Goal: Task Accomplishment & Management: Complete application form

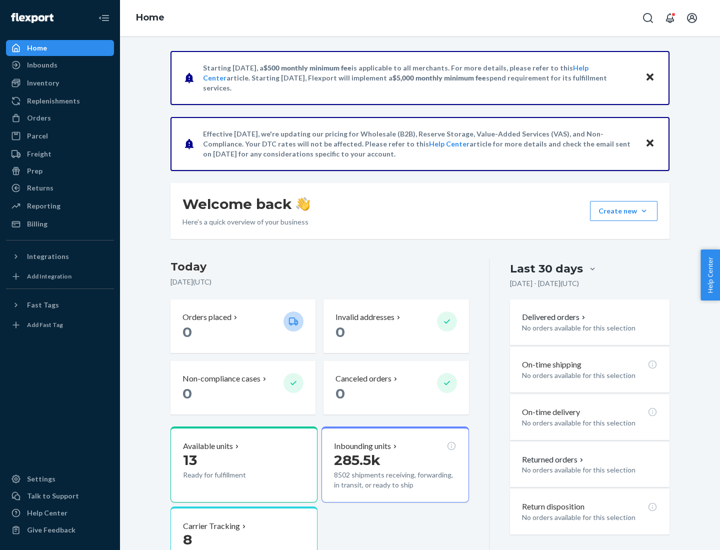
click at [644, 211] on button "Create new Create new inbound Create new order Create new product" at bounding box center [624, 211] width 68 height 20
click at [60, 65] on div "Inbounds" at bounding box center [60, 65] width 106 height 14
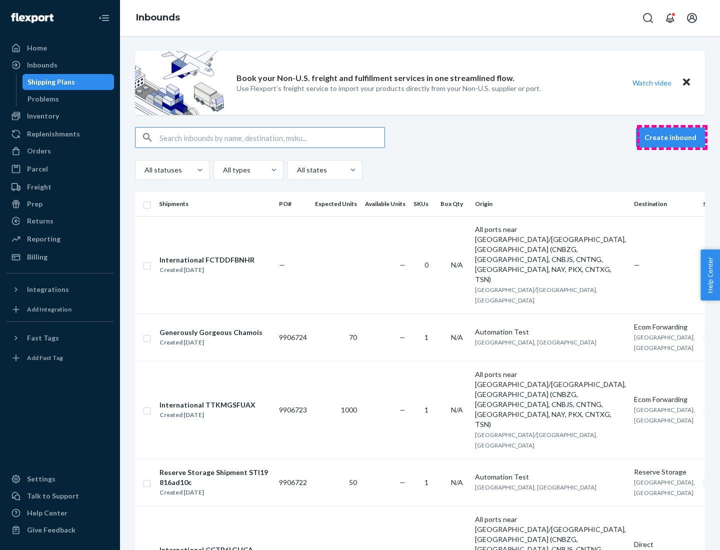
click at [672, 138] on button "Create inbound" at bounding box center [670, 138] width 69 height 20
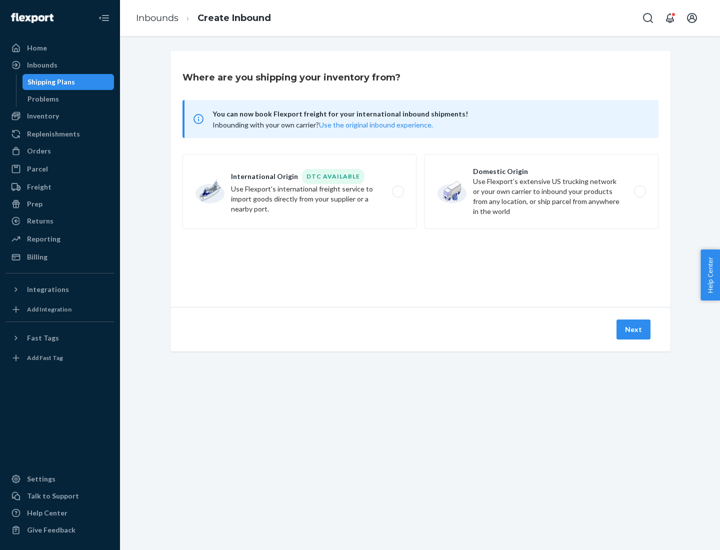
click at [542, 192] on label "Domestic Origin Use Flexport’s extensive US trucking network or your own carrie…" at bounding box center [542, 191] width 234 height 75
click at [640, 192] on input "Domestic Origin Use Flexport’s extensive US trucking network or your own carrie…" at bounding box center [643, 192] width 7 height 7
radio input "true"
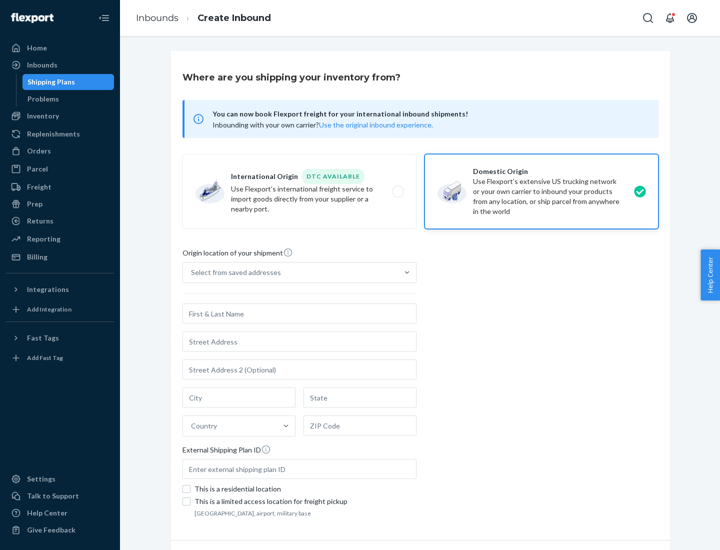
click at [234, 273] on div "Select from saved addresses" at bounding box center [236, 273] width 90 height 10
click at [192, 273] on input "Select from saved addresses" at bounding box center [191, 273] width 1 height 10
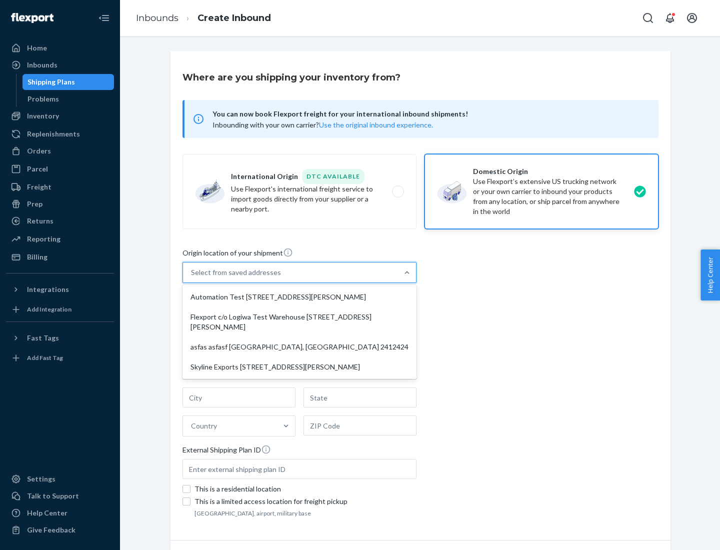
scroll to position [4, 0]
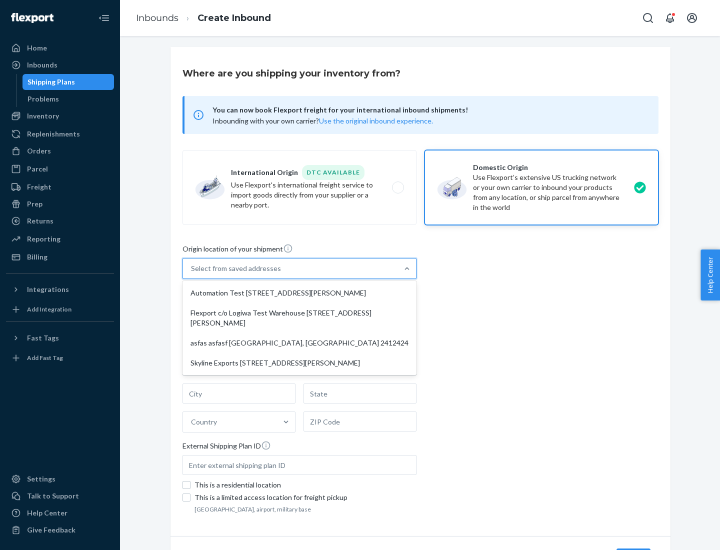
click at [300, 293] on div "Automation Test [STREET_ADDRESS][PERSON_NAME]" at bounding box center [300, 293] width 230 height 20
click at [192, 274] on input "option Automation Test [STREET_ADDRESS][PERSON_NAME] focused, 1 of 4. 4 results…" at bounding box center [191, 269] width 1 height 10
type input "Automation Test"
type input "9th Floor"
type input "[GEOGRAPHIC_DATA]"
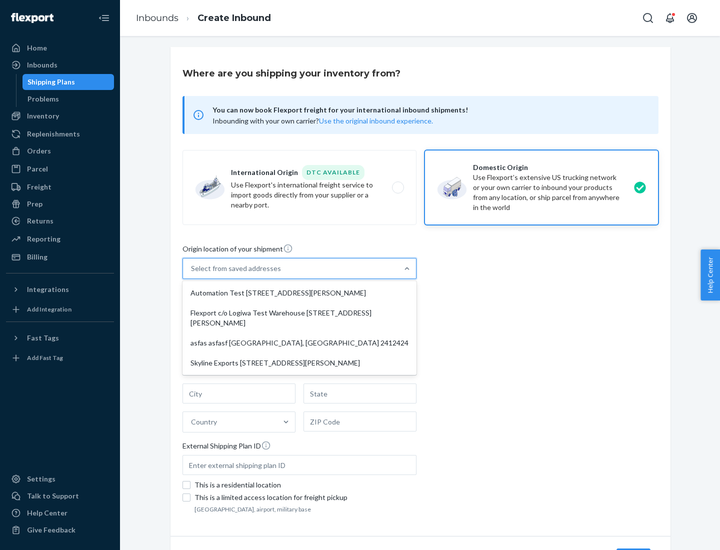
type input "CA"
type input "94104"
type input "[STREET_ADDRESS][PERSON_NAME]"
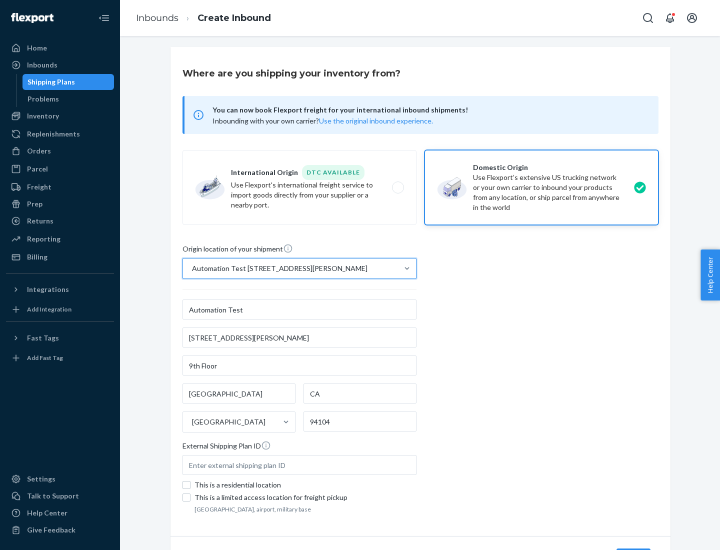
scroll to position [59, 0]
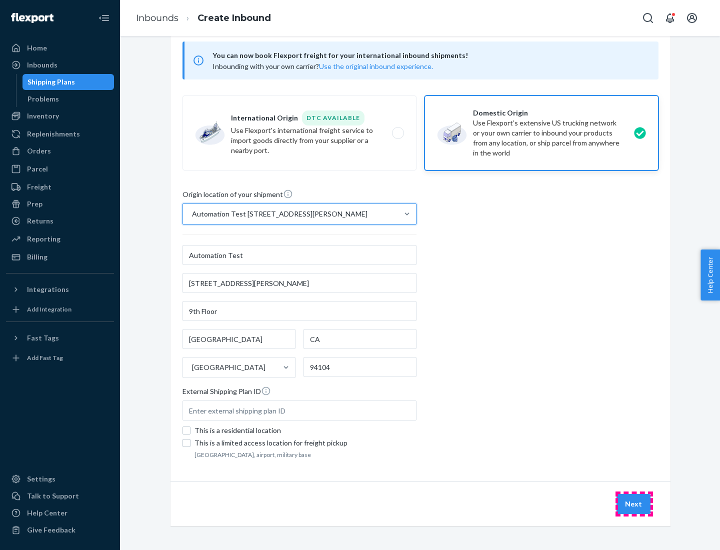
click at [634, 504] on button "Next" at bounding box center [634, 504] width 34 height 20
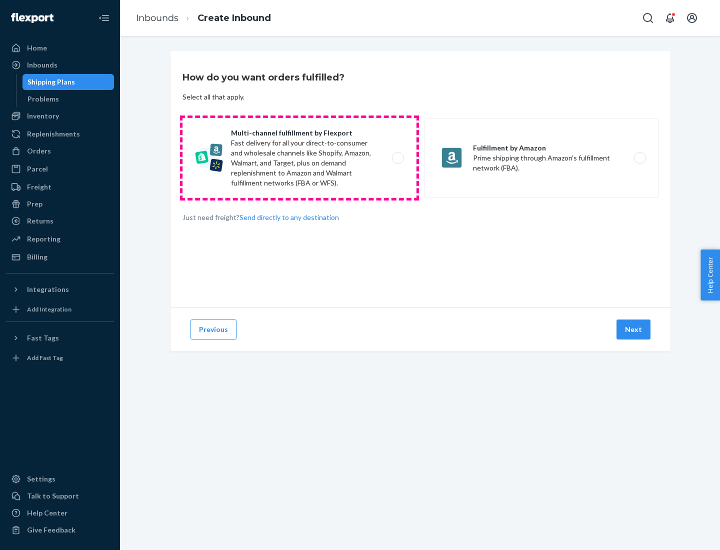
click at [300, 158] on label "Multi-channel fulfillment by Flexport Fast delivery for all your direct-to-cons…" at bounding box center [300, 158] width 234 height 80
click at [398, 158] on input "Multi-channel fulfillment by Flexport Fast delivery for all your direct-to-cons…" at bounding box center [401, 158] width 7 height 7
radio input "true"
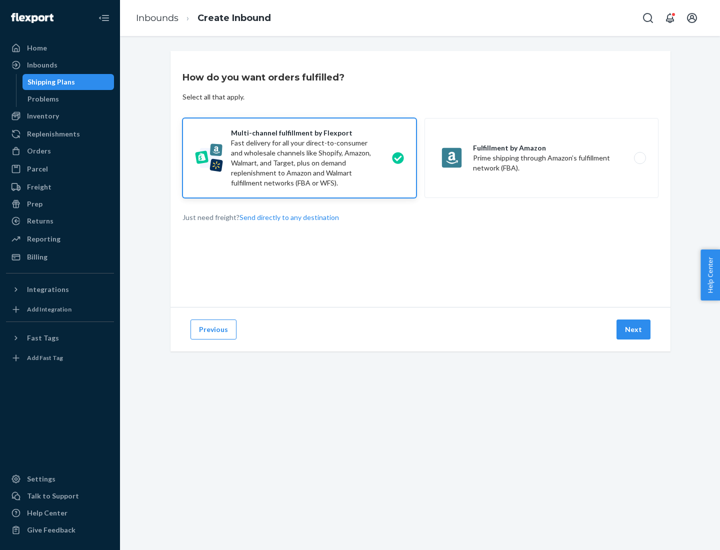
click at [634, 330] on button "Next" at bounding box center [634, 330] width 34 height 20
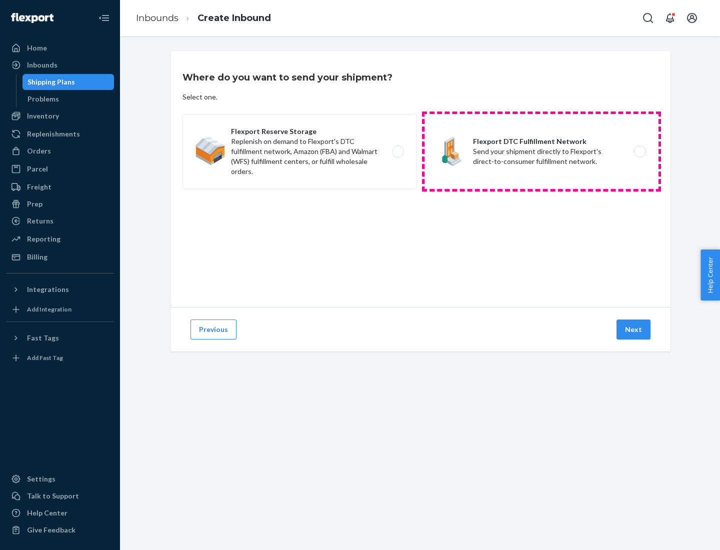
click at [542, 152] on label "Flexport DTC Fulfillment Network Send your shipment directly to Flexport's dire…" at bounding box center [542, 151] width 234 height 75
click at [640, 152] on input "Flexport DTC Fulfillment Network Send your shipment directly to Flexport's dire…" at bounding box center [643, 152] width 7 height 7
radio input "true"
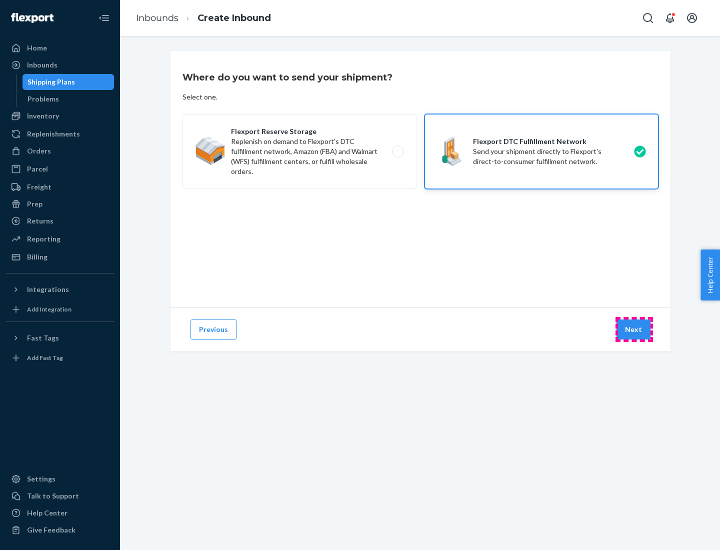
click at [634, 330] on button "Next" at bounding box center [634, 330] width 34 height 20
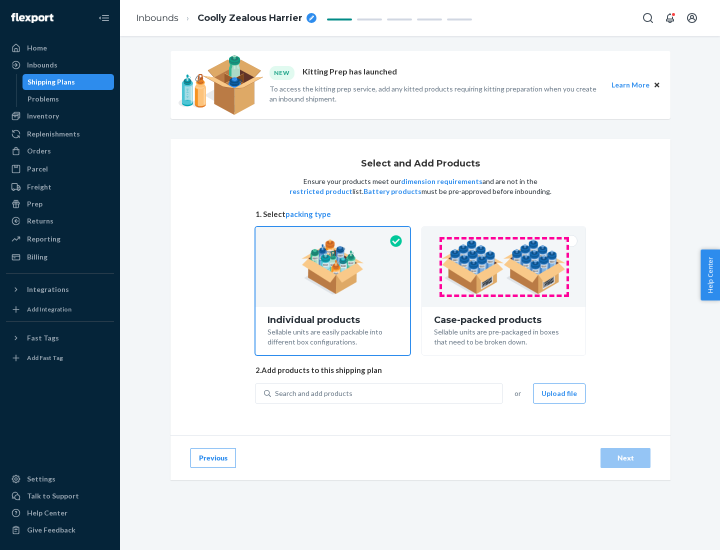
click at [504, 267] on img at bounding box center [504, 267] width 125 height 55
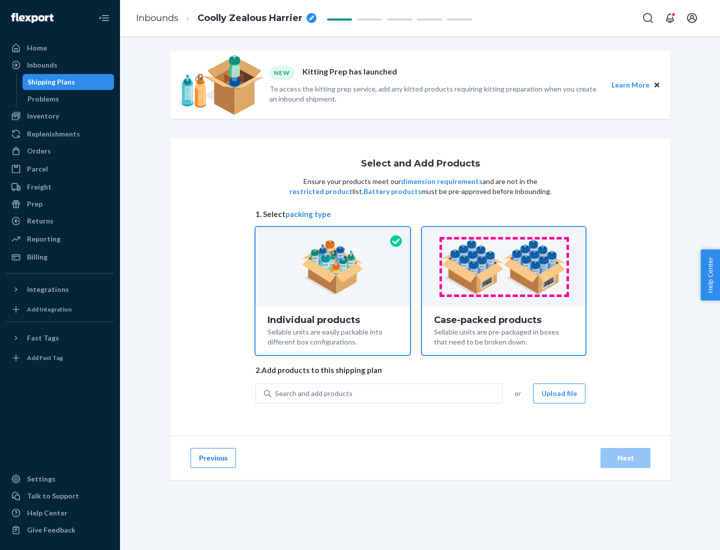
click at [504, 234] on input "Case-packed products Sellable units are pre-packaged in boxes that need to be b…" at bounding box center [504, 230] width 7 height 7
radio input "true"
radio input "false"
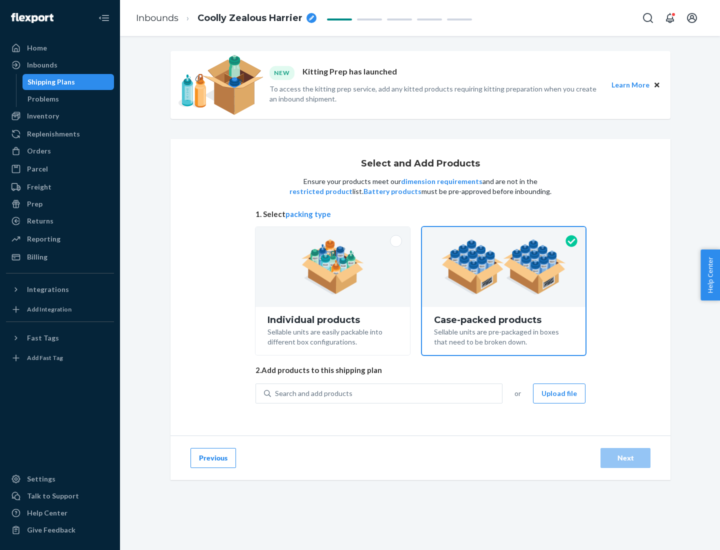
click at [387, 393] on div "Search and add products" at bounding box center [386, 394] width 231 height 18
click at [276, 393] on input "Search and add products" at bounding box center [275, 394] width 1 height 10
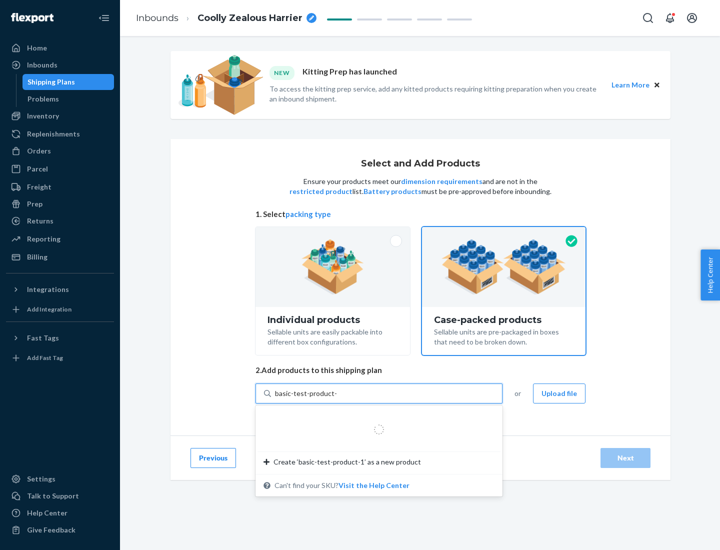
type input "basic-test-product-1"
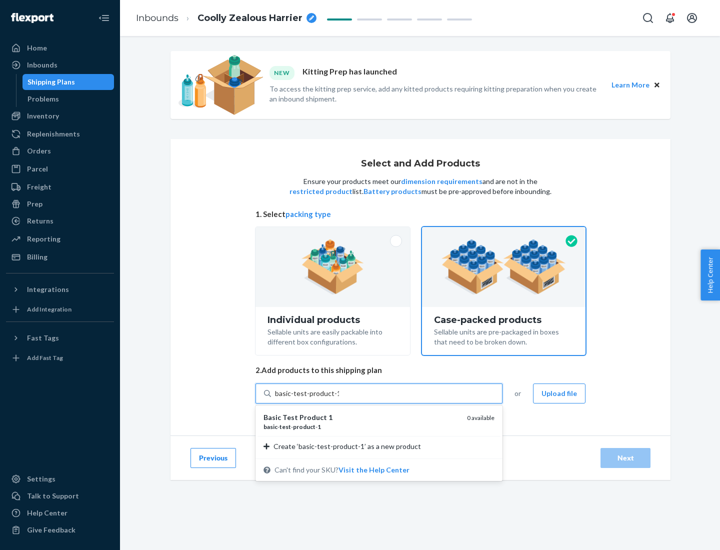
click at [362, 427] on div "basic - test - product - 1" at bounding box center [362, 427] width 196 height 9
click at [339, 399] on input "basic-test-product-1" at bounding box center [307, 394] width 64 height 10
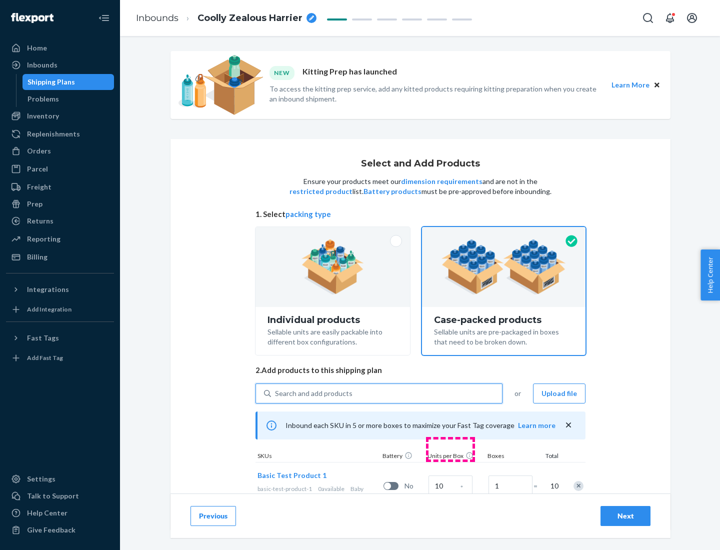
scroll to position [36, 0]
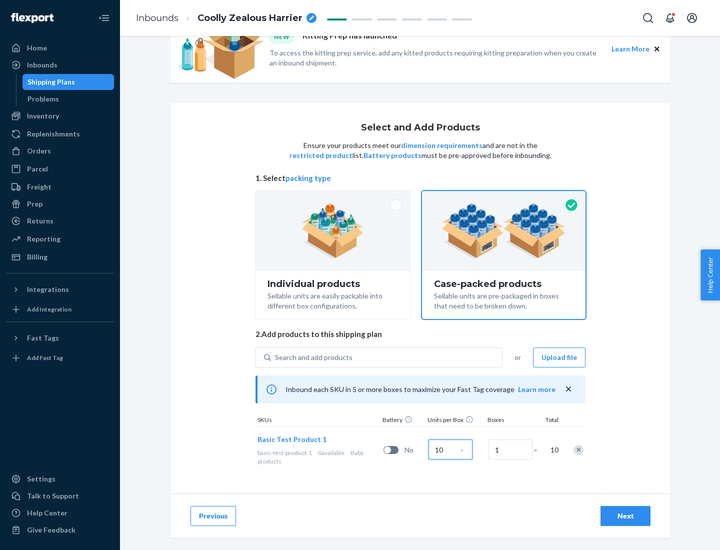
type input "10"
type input "7"
click at [626, 516] on div "Next" at bounding box center [625, 516] width 33 height 10
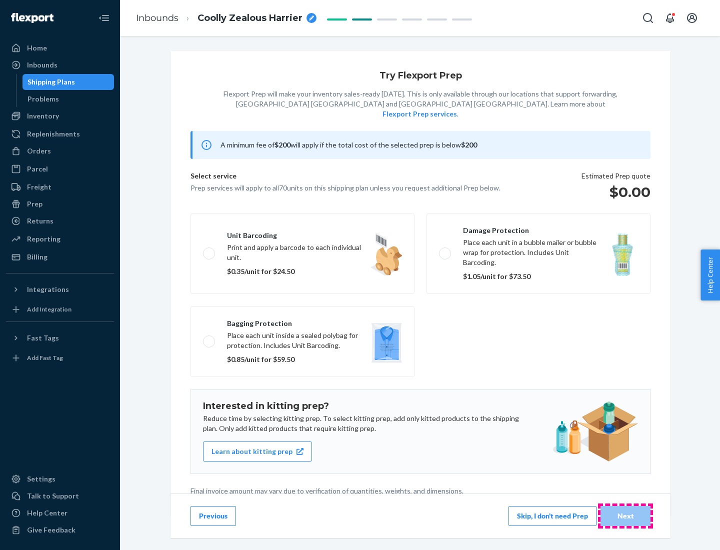
scroll to position [3, 0]
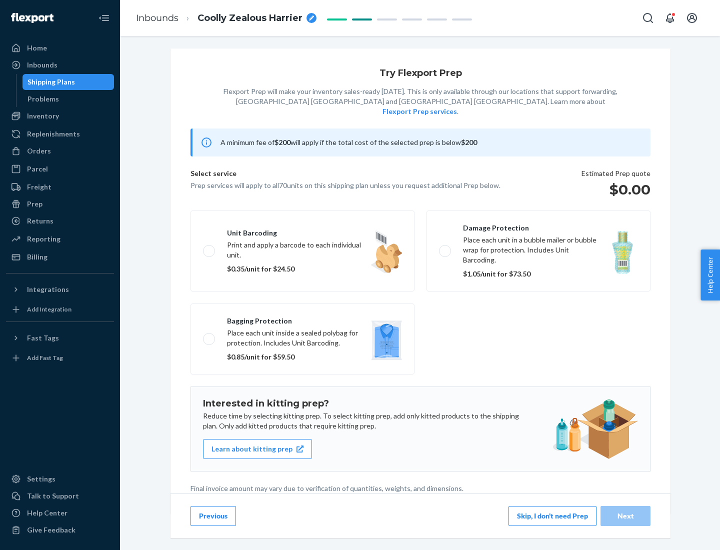
click at [303, 319] on label "Bagging protection Place each unit inside a sealed polybag for protection. Incl…" at bounding box center [303, 339] width 224 height 71
click at [210, 336] on input "Bagging protection Place each unit inside a sealed polybag for protection. Incl…" at bounding box center [206, 339] width 7 height 7
checkbox input "true"
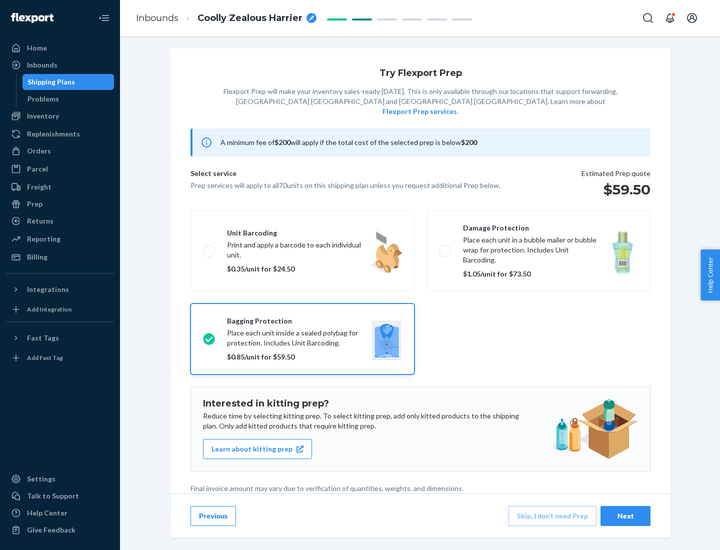
click at [626, 516] on div "Next" at bounding box center [625, 516] width 33 height 10
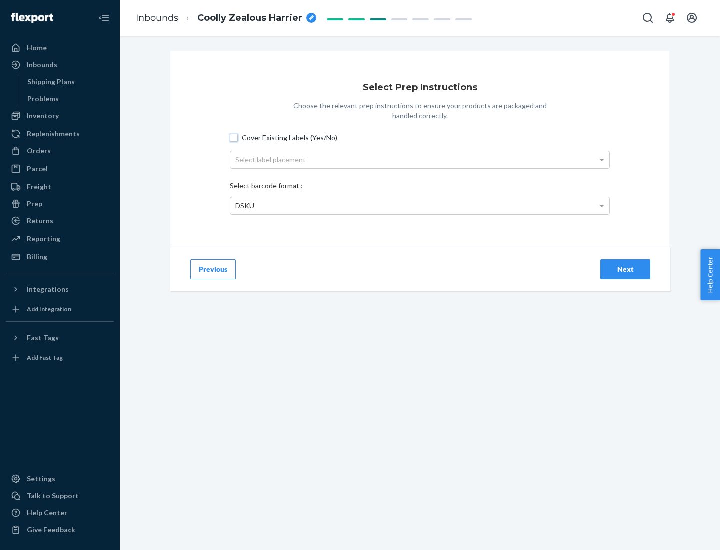
click at [234, 138] on input "Cover Existing Labels (Yes/No)" at bounding box center [234, 138] width 8 height 8
checkbox input "true"
click at [420, 160] on div "Select label placement" at bounding box center [420, 160] width 379 height 17
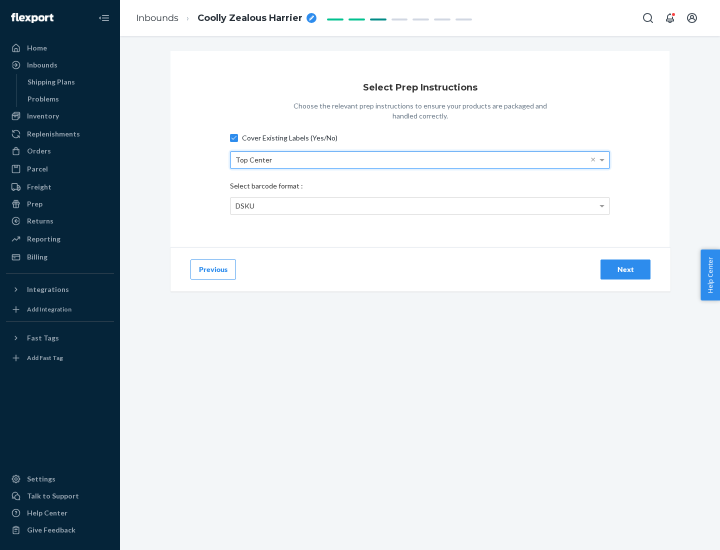
click at [420, 206] on div "DSKU" at bounding box center [420, 206] width 379 height 17
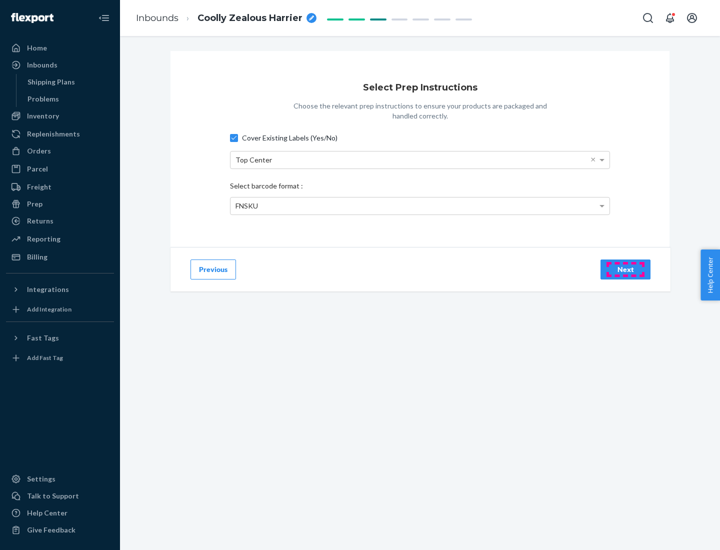
click at [626, 269] on div "Next" at bounding box center [625, 270] width 33 height 10
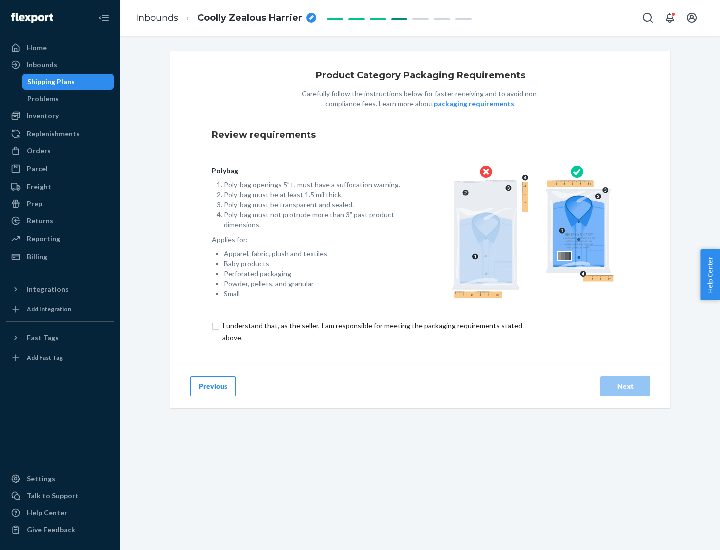
click at [372, 332] on input "checkbox" at bounding box center [378, 332] width 333 height 24
checkbox input "true"
click at [626, 386] on div "Next" at bounding box center [625, 387] width 33 height 10
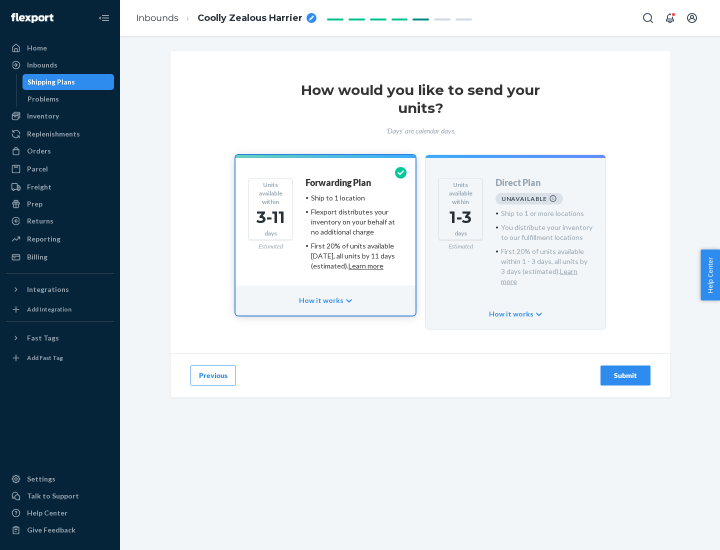
click at [339, 183] on h4 "Forwarding Plan" at bounding box center [339, 183] width 66 height 10
click at [626, 371] on div "Submit" at bounding box center [625, 376] width 33 height 10
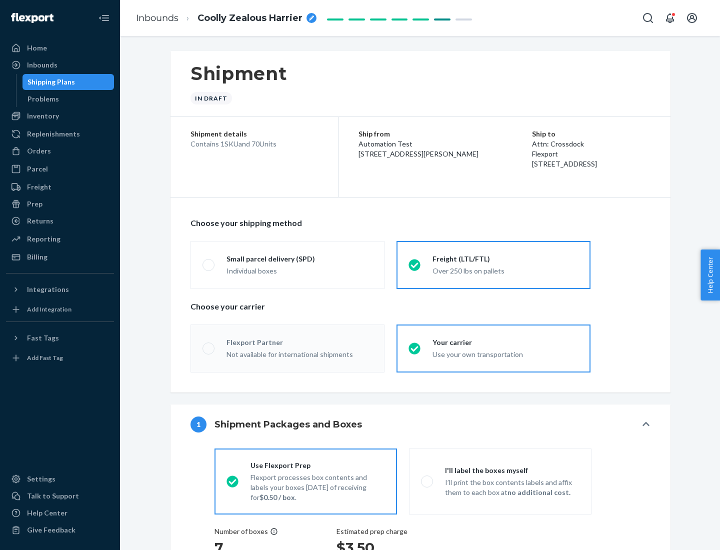
radio input "true"
radio input "false"
radio input "true"
radio input "false"
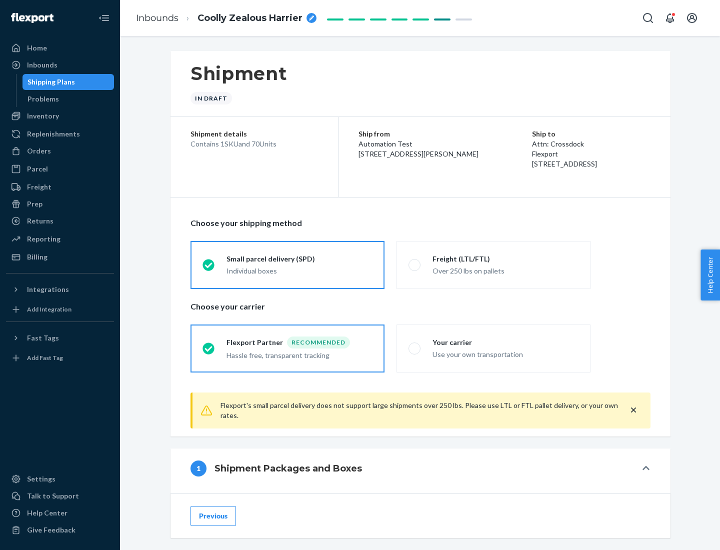
click at [300, 271] on div "Individual boxes" at bounding box center [300, 271] width 146 height 10
click at [209, 268] on input "Small parcel delivery (SPD) Individual boxes" at bounding box center [206, 265] width 7 height 7
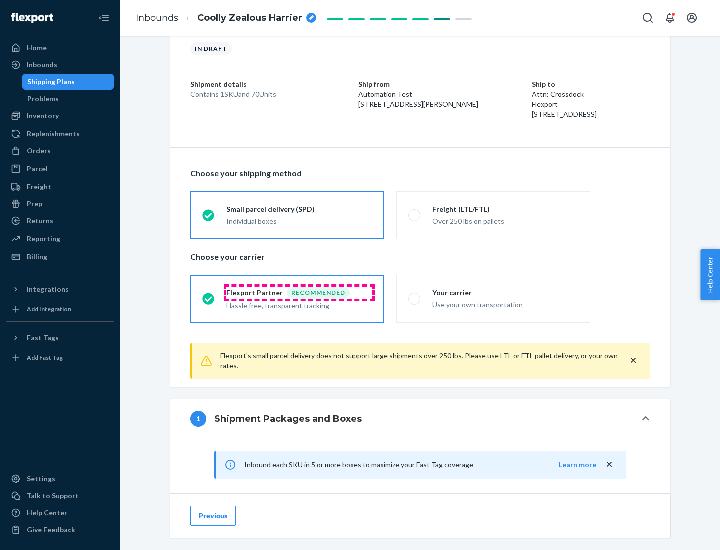
click at [300, 293] on div "Recommended" at bounding box center [318, 293] width 63 height 12
click at [209, 296] on input "Flexport Partner Recommended Hassle free, transparent tracking" at bounding box center [206, 299] width 7 height 7
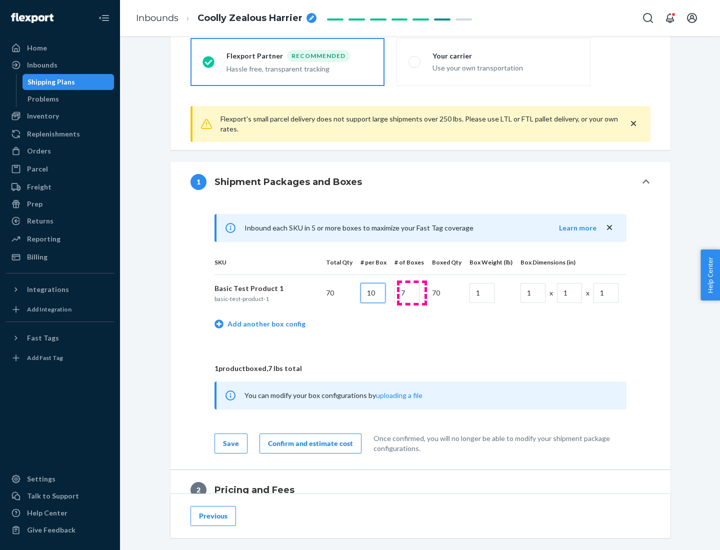
type input "10"
type input "7"
type input "1"
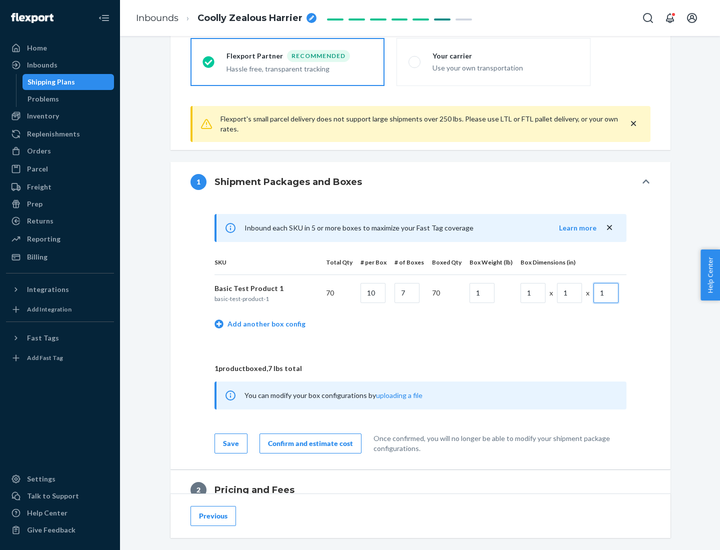
scroll to position [437, 0]
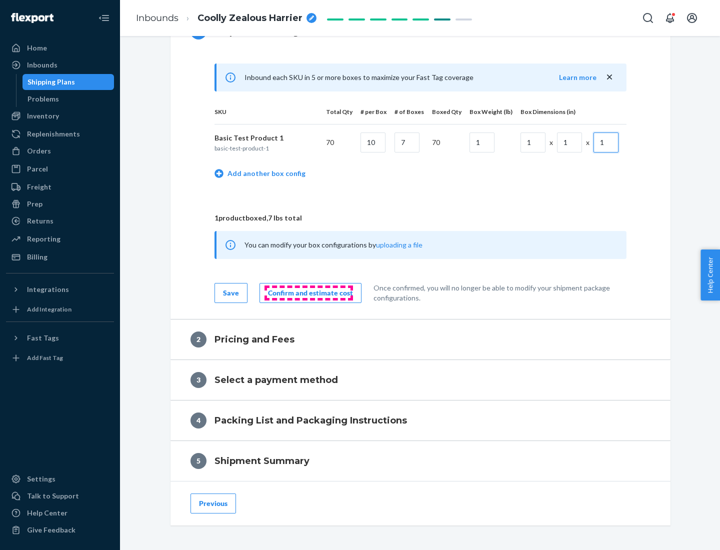
type input "1"
click at [309, 293] on div "Confirm and estimate cost" at bounding box center [310, 293] width 85 height 10
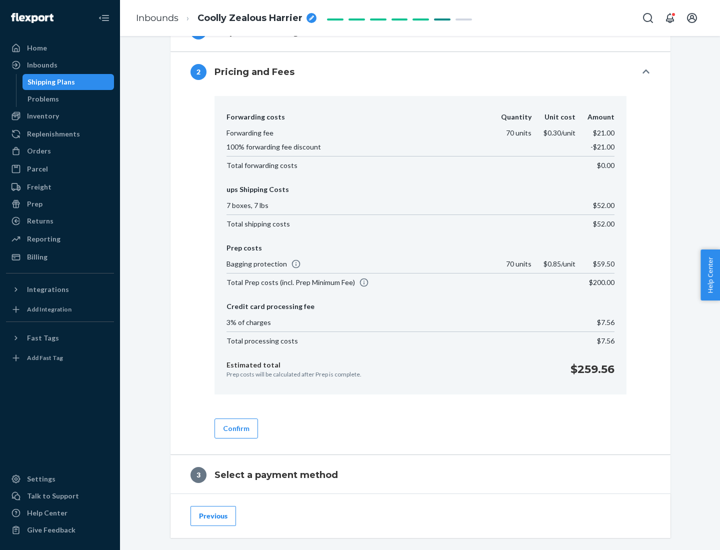
scroll to position [573, 0]
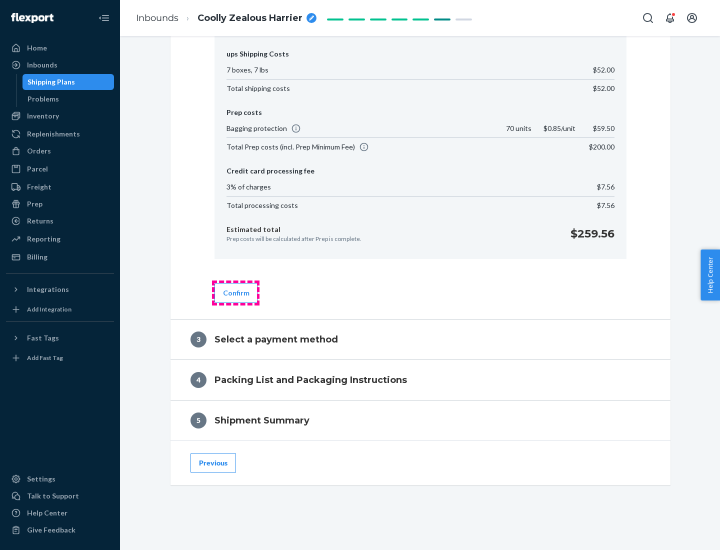
click at [236, 293] on button "Confirm" at bounding box center [237, 293] width 44 height 20
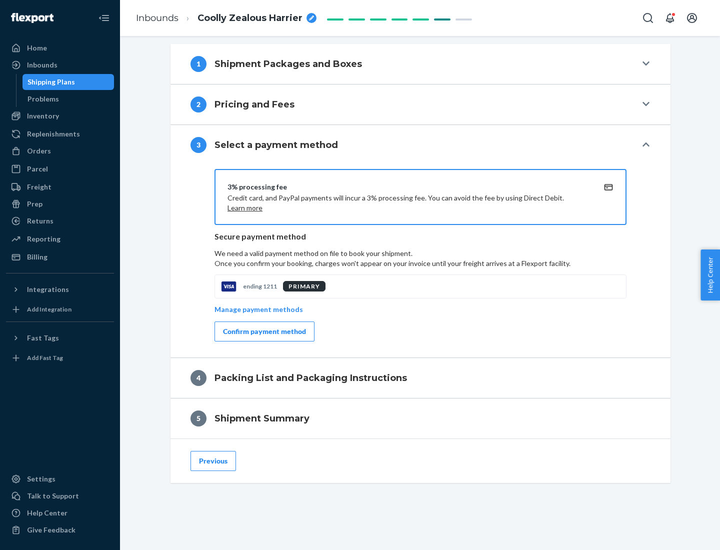
scroll to position [405, 0]
click at [264, 332] on div "Confirm payment method" at bounding box center [264, 332] width 83 height 10
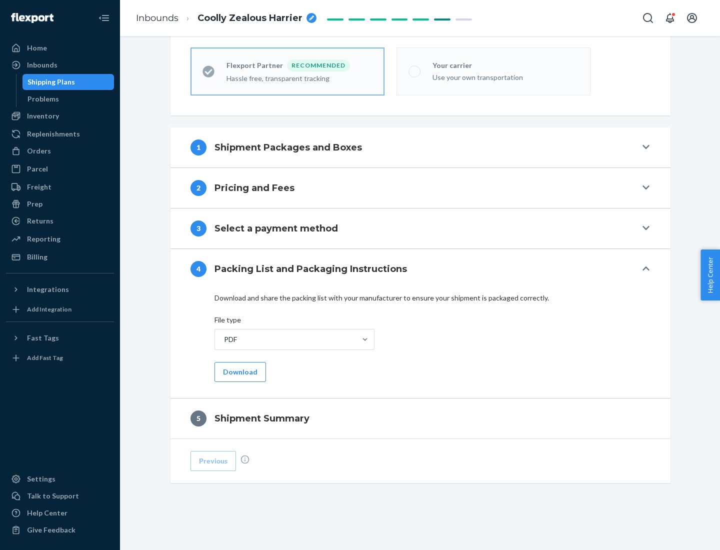
scroll to position [277, 0]
click at [239, 372] on button "Download" at bounding box center [241, 372] width 52 height 20
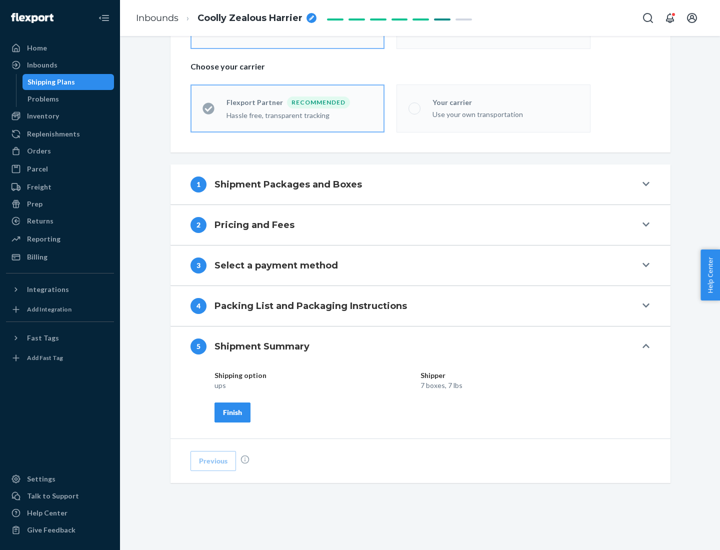
scroll to position [240, 0]
